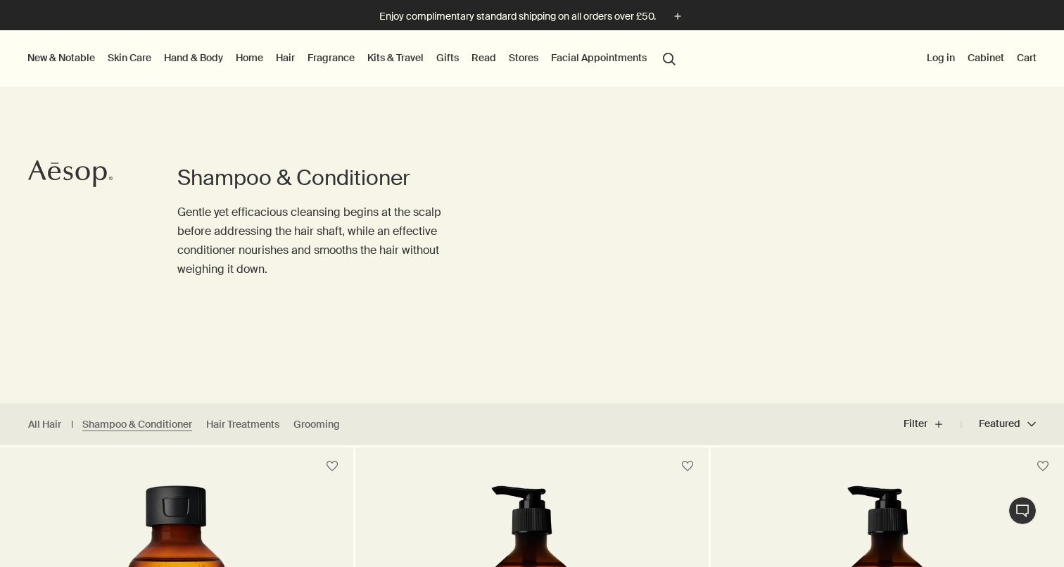
click at [195, 59] on link "Hand & Body" at bounding box center [193, 58] width 65 height 18
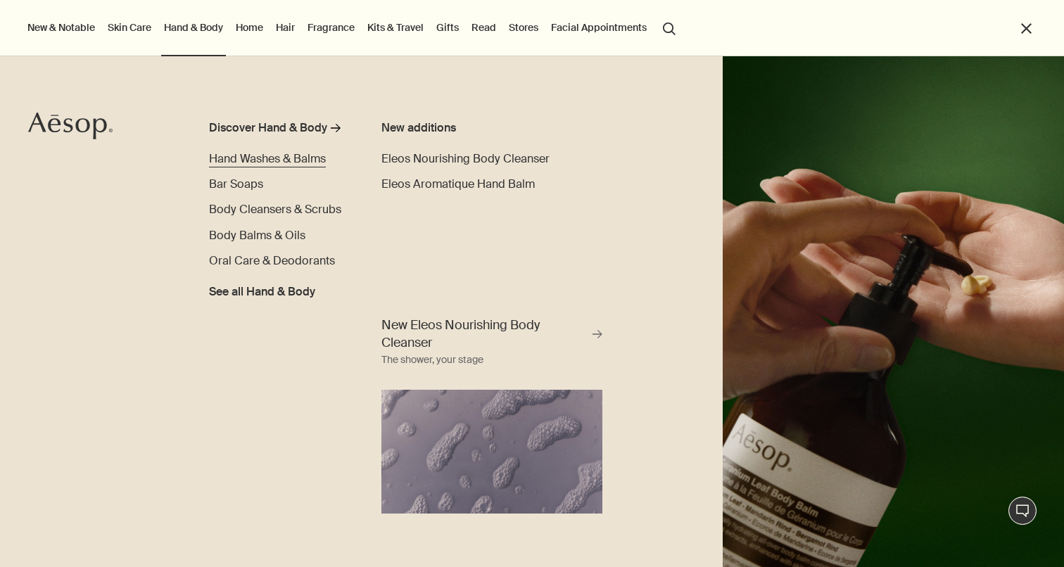
click at [298, 160] on span "Hand Washes & Balms" at bounding box center [267, 158] width 117 height 15
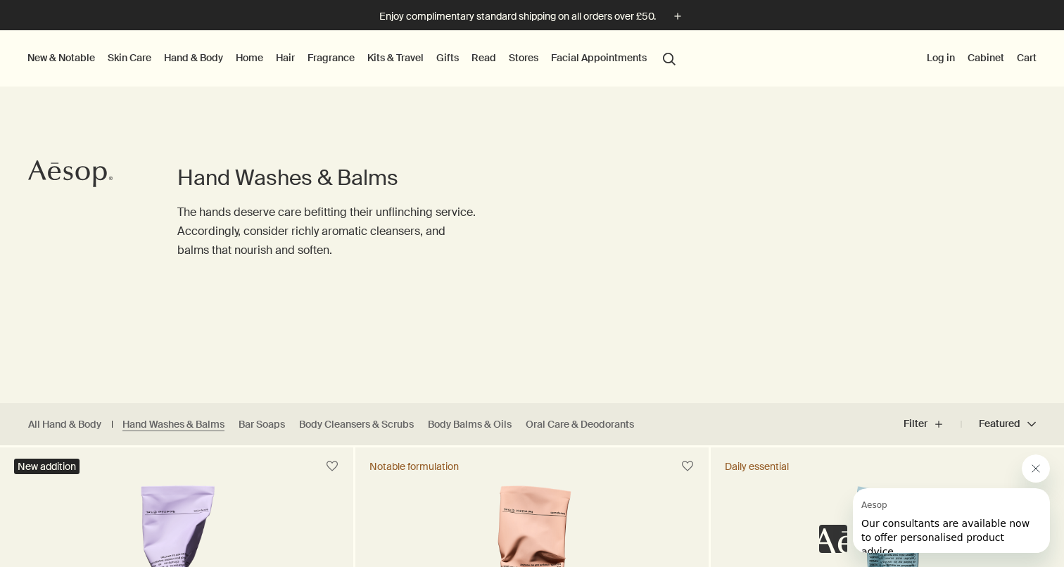
click at [126, 57] on link "Skin Care" at bounding box center [129, 58] width 49 height 18
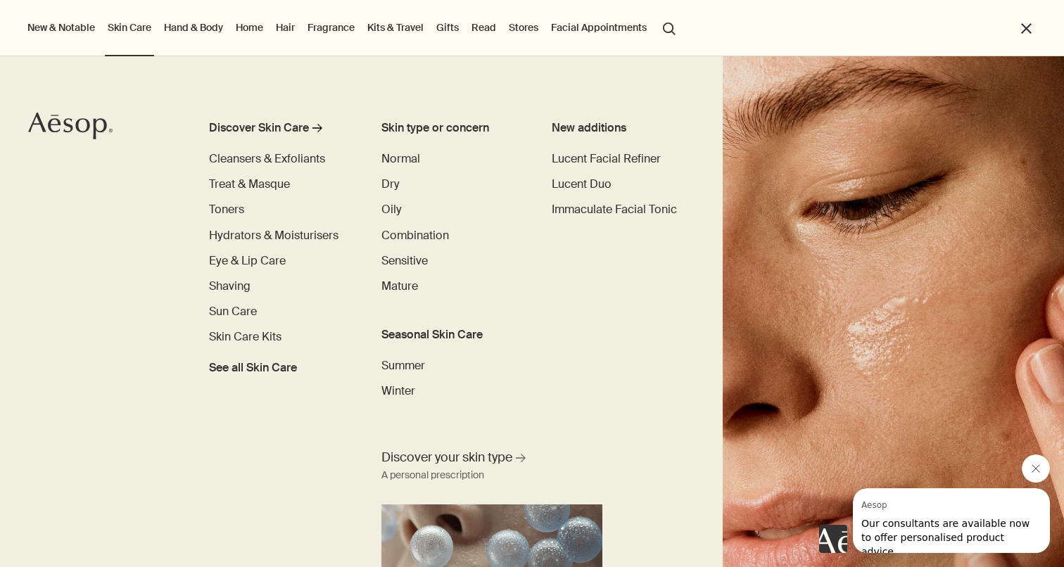
click at [205, 30] on link "Hand & Body" at bounding box center [193, 27] width 65 height 18
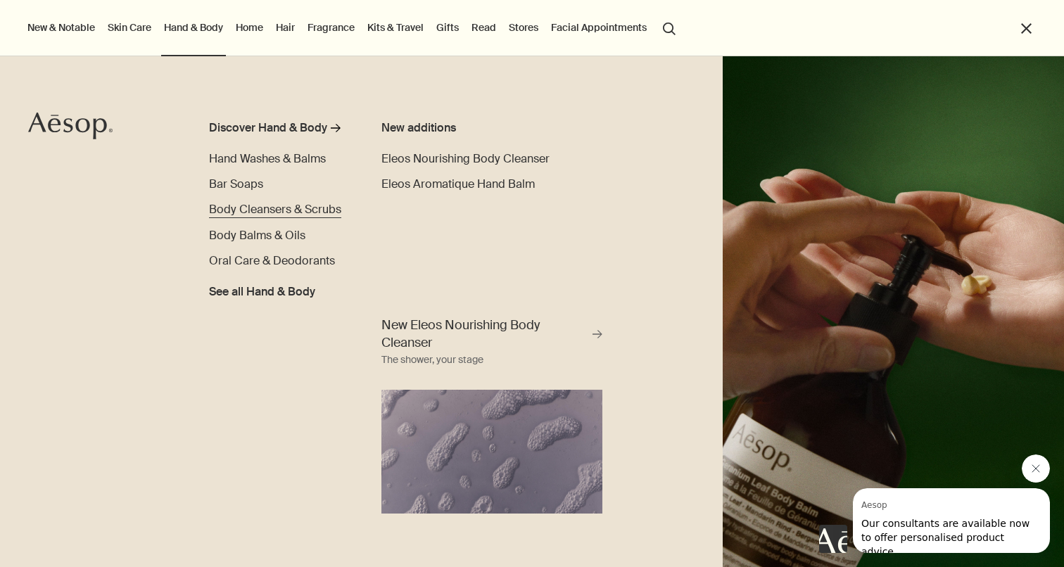
click at [258, 213] on span "Body Cleansers & Scrubs" at bounding box center [275, 209] width 132 height 15
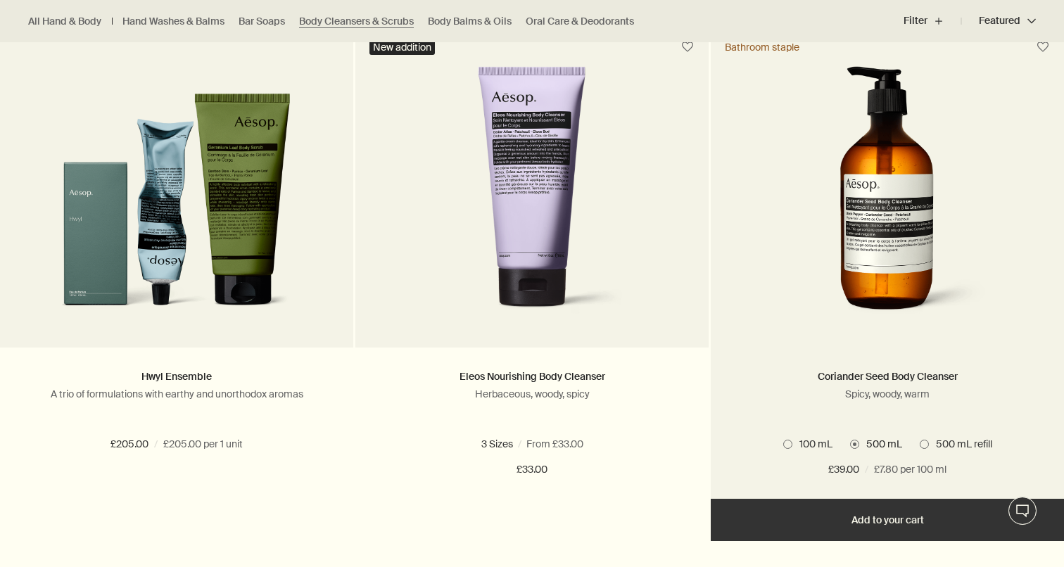
scroll to position [940, 0]
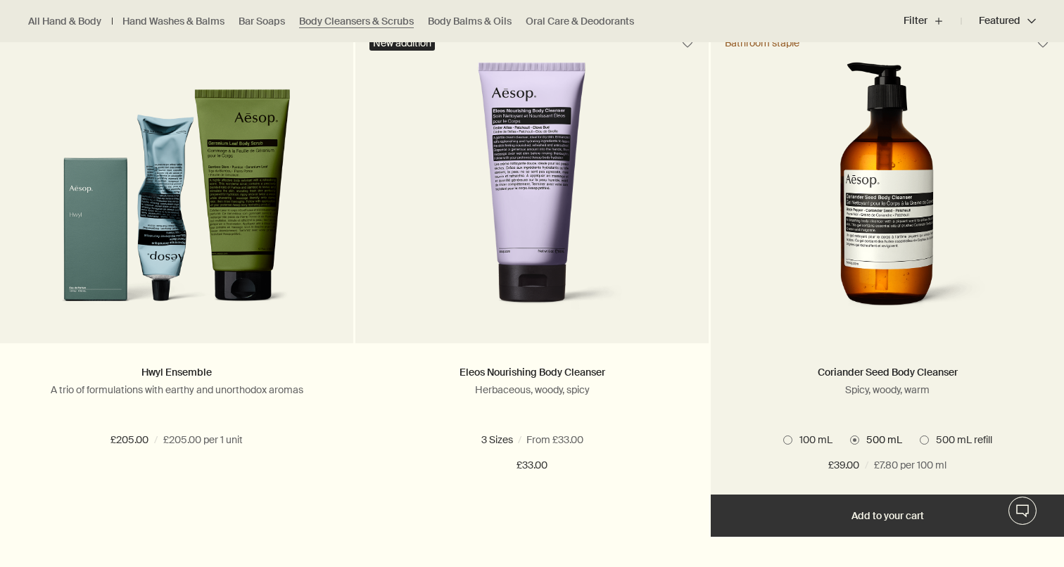
click at [924, 435] on span at bounding box center [923, 439] width 9 height 9
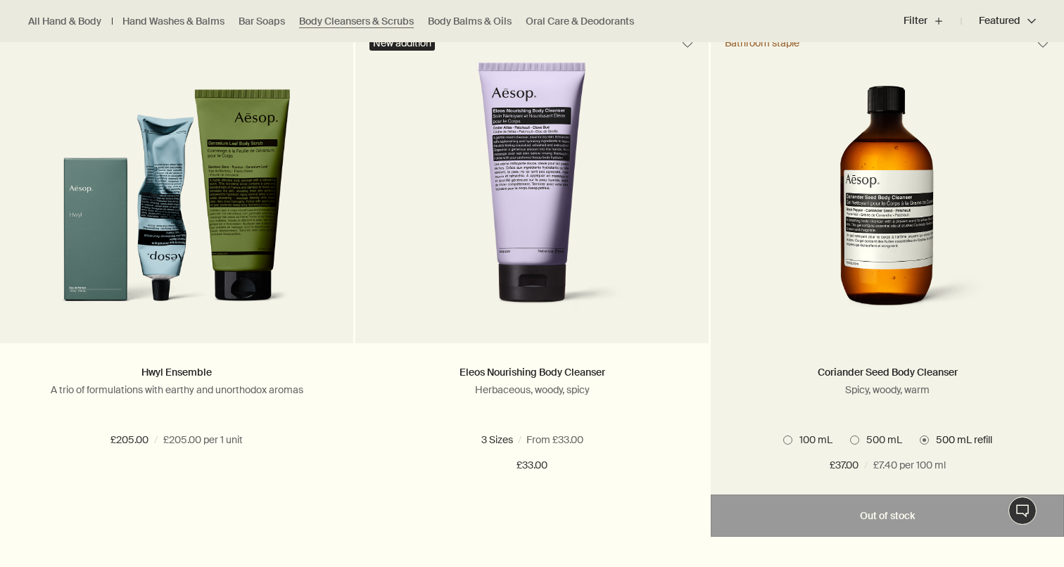
click at [855, 440] on span at bounding box center [854, 439] width 9 height 9
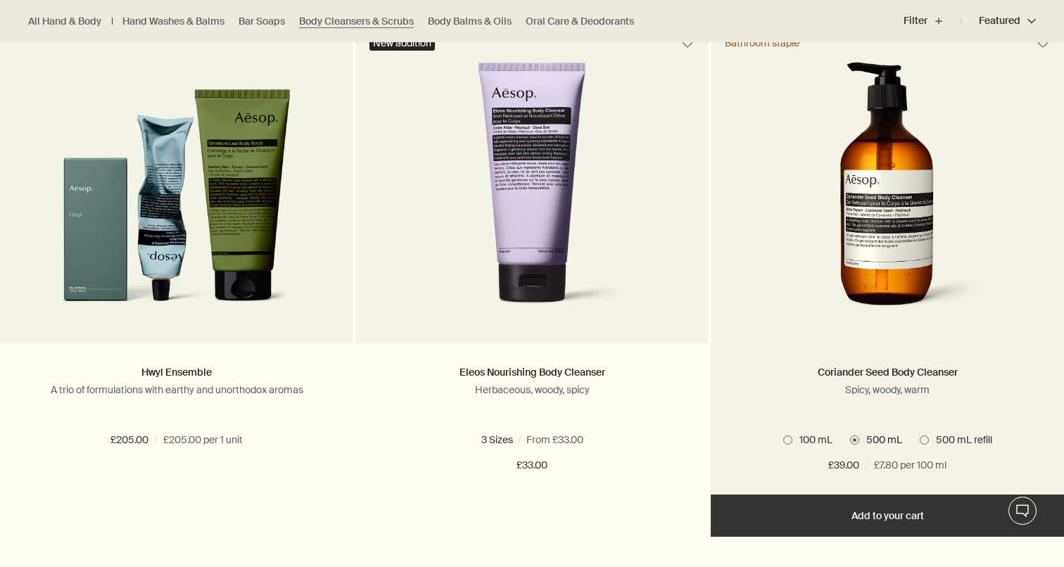
click at [919, 434] on label "500 mL refill" at bounding box center [955, 439] width 72 height 13
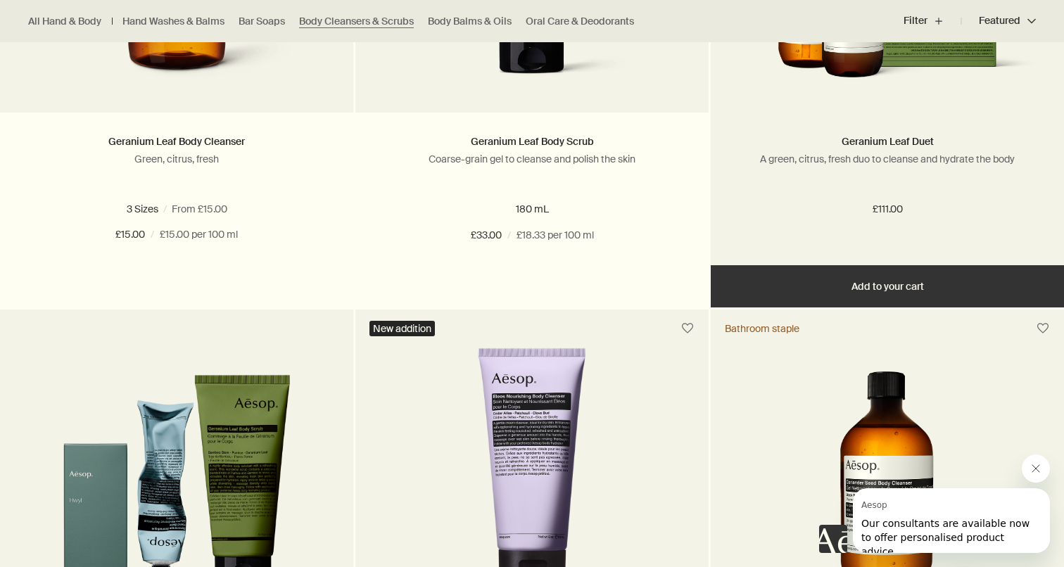
scroll to position [655, 0]
